Goal: Task Accomplishment & Management: Manage account settings

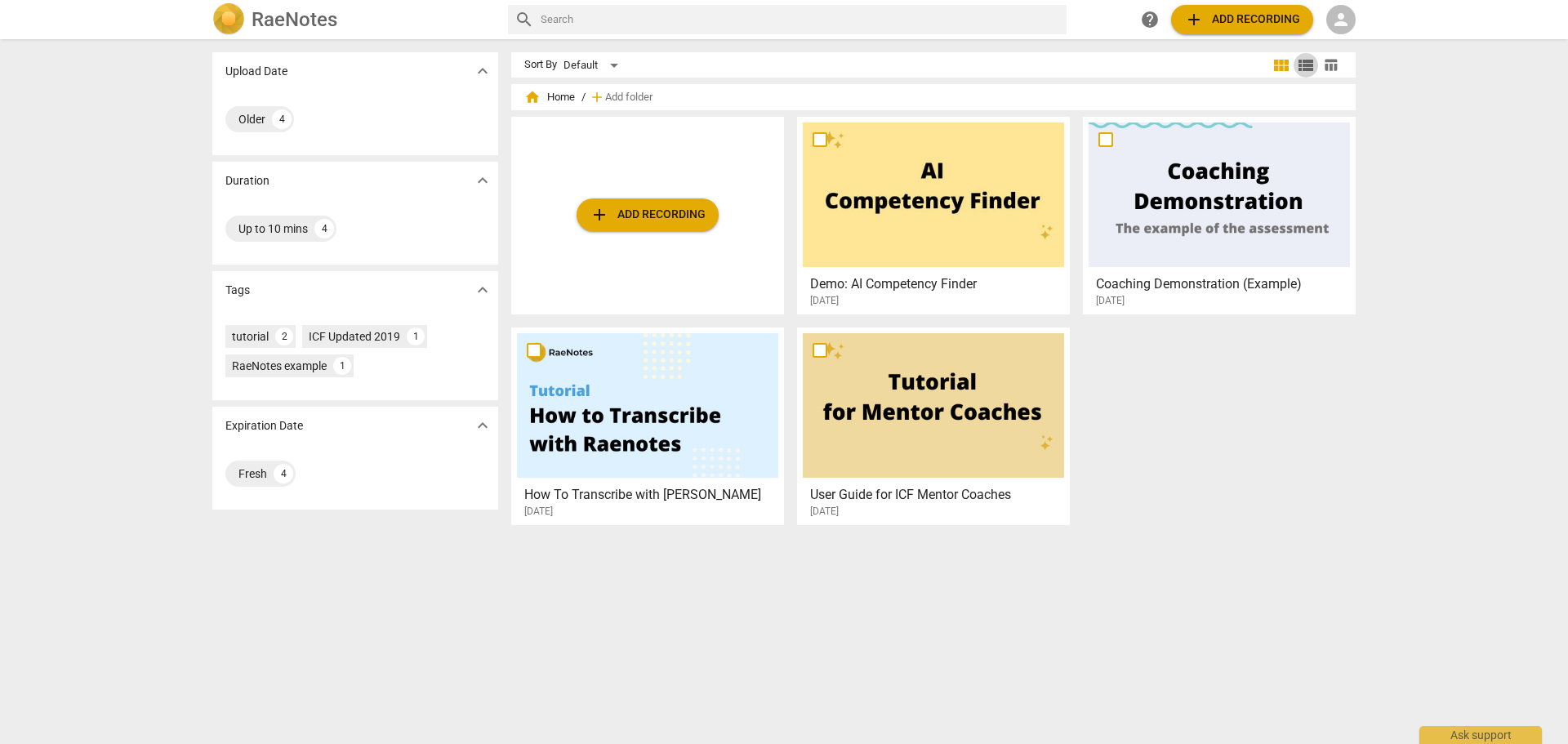
click at [1299, 68] on span "view_list" at bounding box center [1305, 65] width 20 height 20
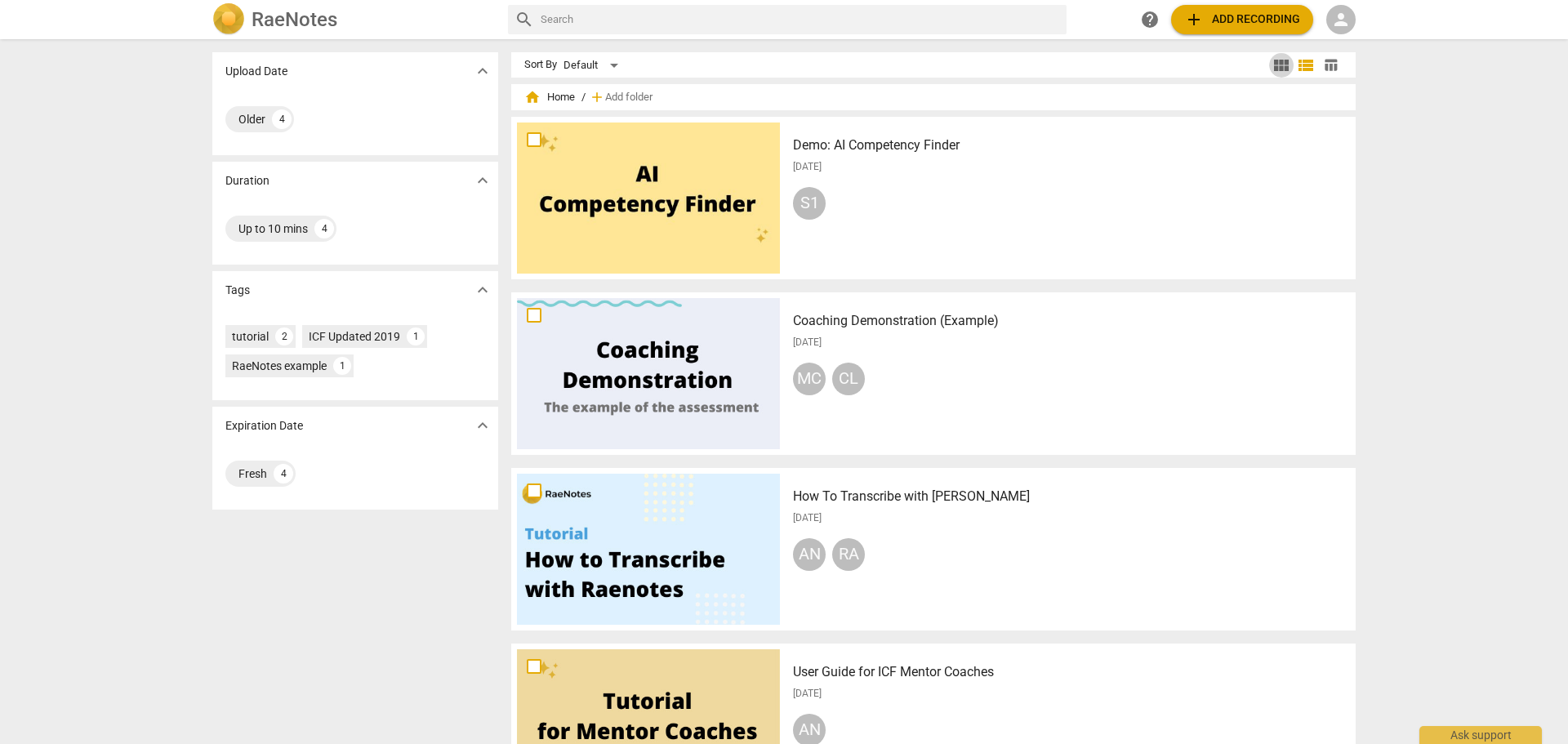
click at [1285, 64] on span "view_module" at bounding box center [1281, 65] width 20 height 20
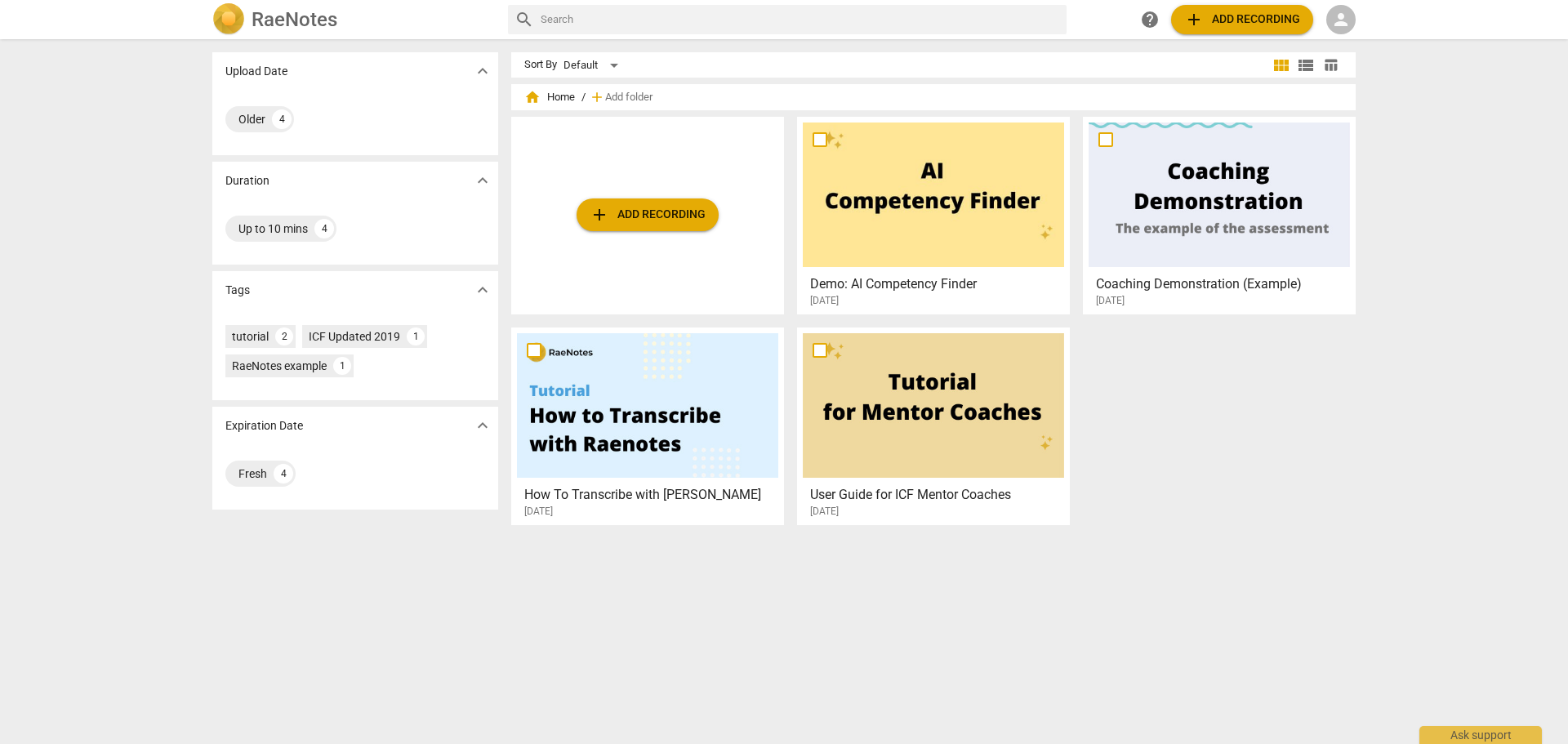
click at [1353, 24] on div "person" at bounding box center [1342, 20] width 29 height 29
click at [1357, 46] on li "Login" at bounding box center [1356, 40] width 59 height 40
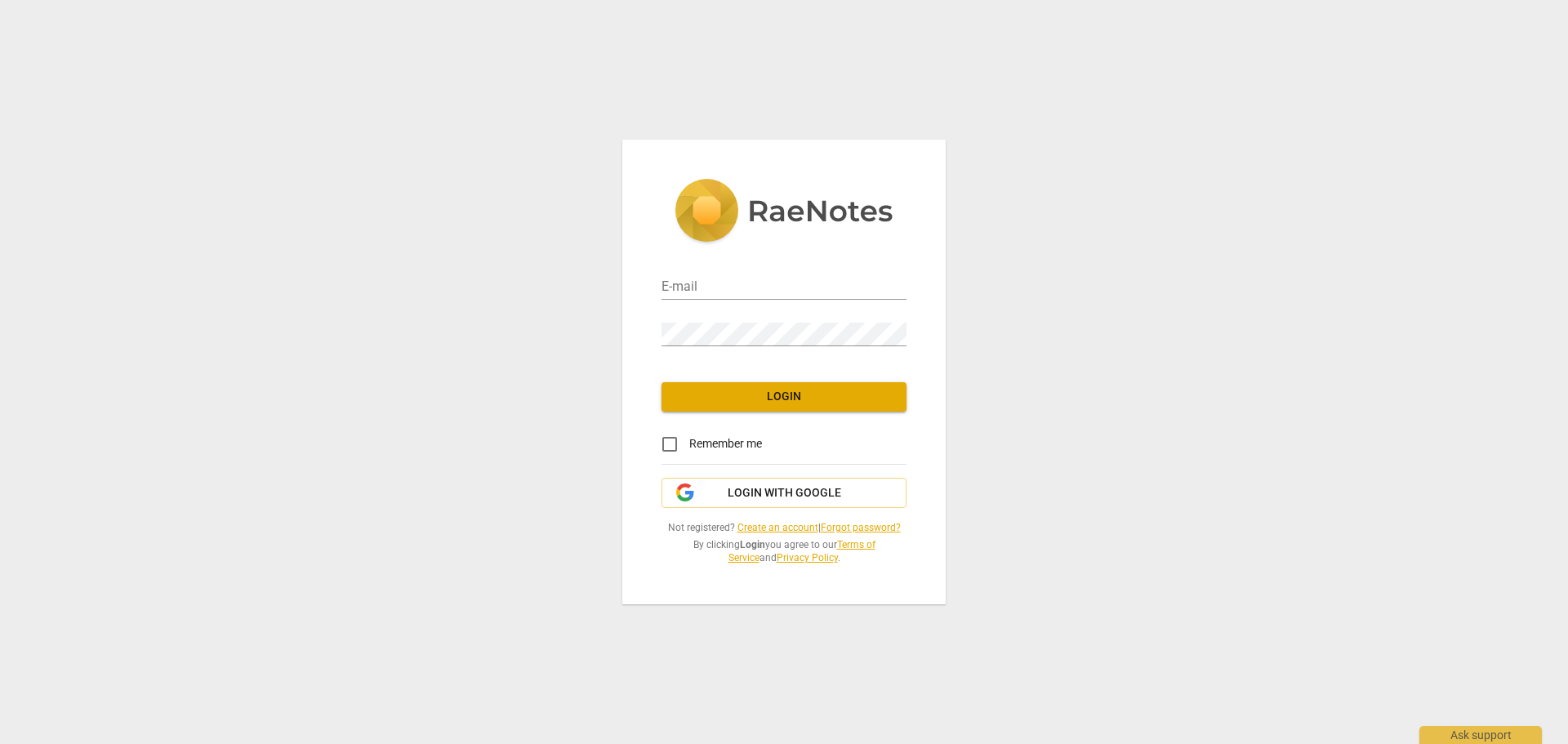
type input "ayeeshabdeleon08@gmail.com"
click at [749, 400] on span "Login" at bounding box center [784, 397] width 219 height 16
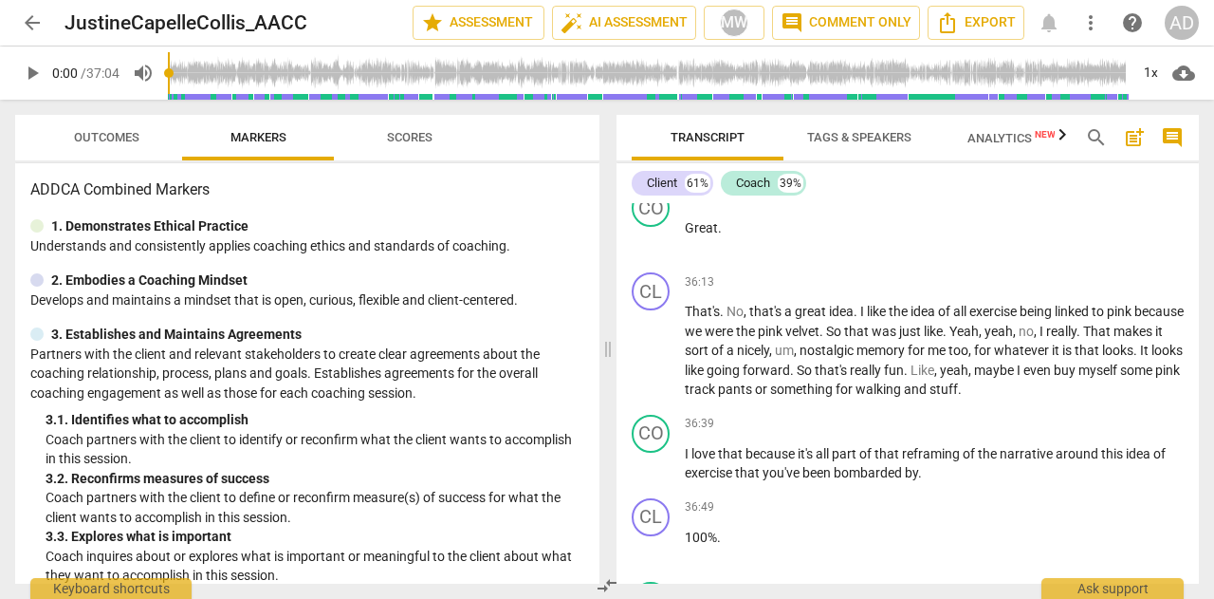
scroll to position [14369, 0]
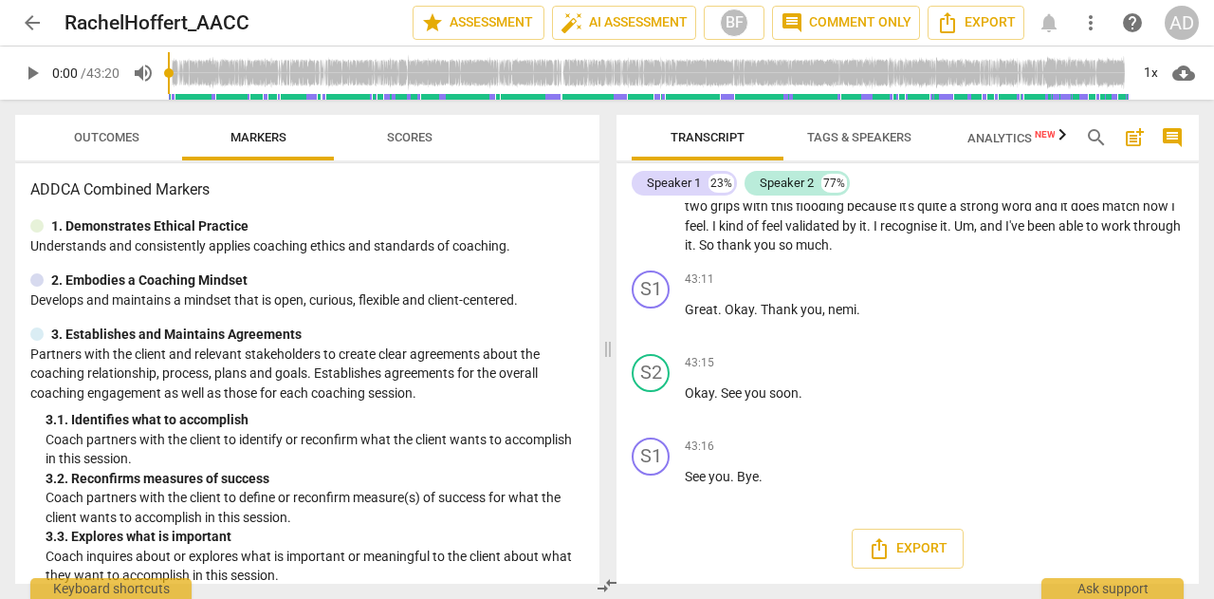
scroll to position [15275, 0]
